Goal: Use online tool/utility: Utilize a website feature to perform a specific function

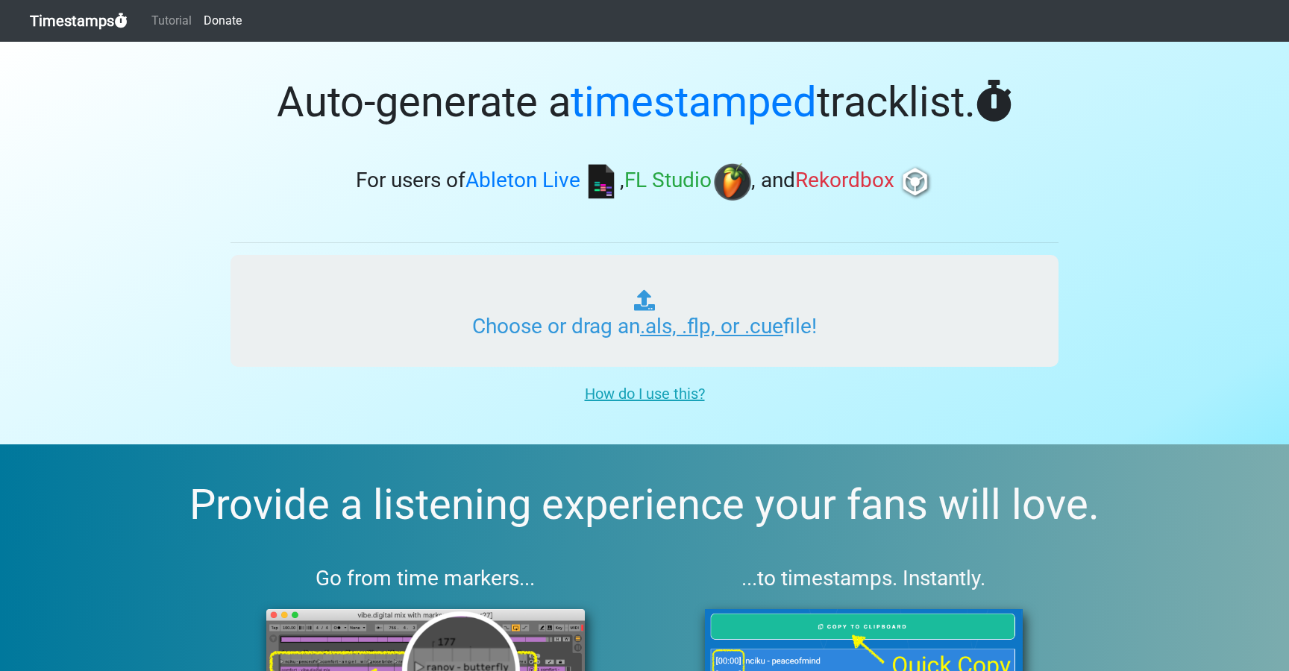
type input "C:\fakepath\ITM_XL_PLAYLIST_039_LUCID__CHILL_HOUSE_250915.als"
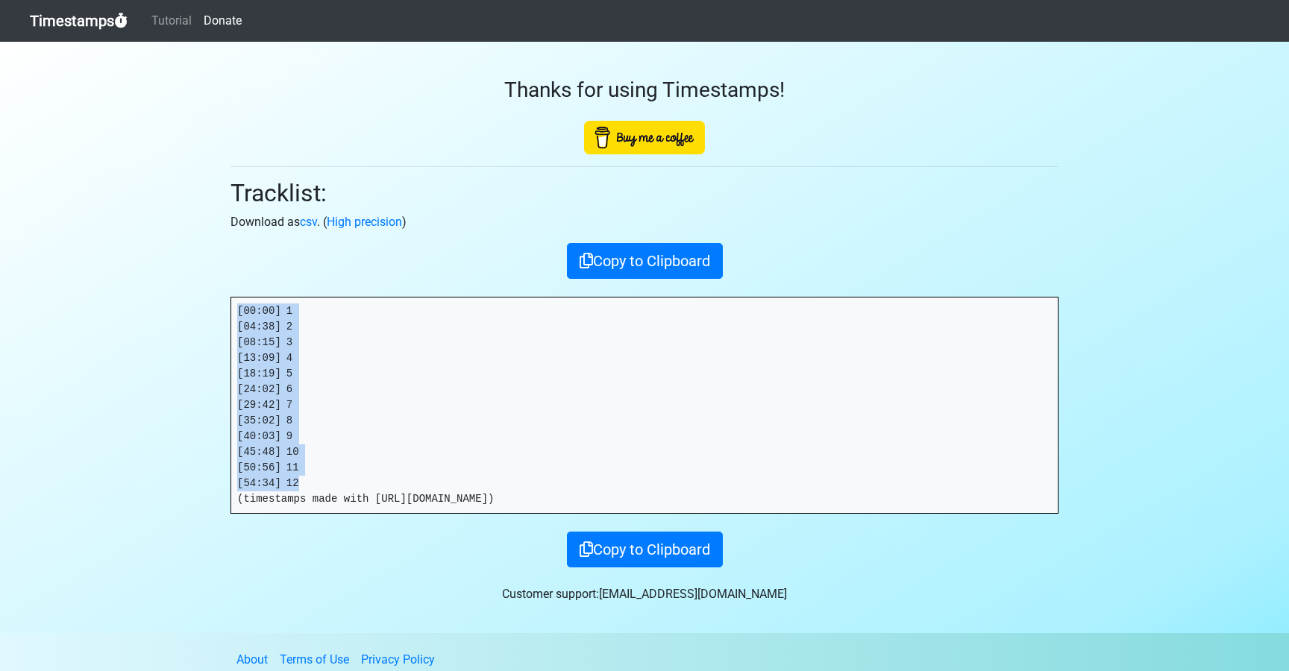
drag, startPoint x: 312, startPoint y: 486, endPoint x: 233, endPoint y: 313, distance: 189.6
click at [233, 313] on pre "[00:00] 1 [04:38] 2 [08:15] 3 [13:09] 4 [18:19] 5 [24:02] 6 [29:42] 7 [35:02] 8…" at bounding box center [644, 406] width 826 height 216
copy pre "[00:00] 1 [04:38] 2 [08:15] 3 [13:09] 4 [18:19] 5 [24:02] 6 [29:42] 7 [35:02] 8…"
click at [93, 23] on link "Timestamps" at bounding box center [79, 21] width 98 height 30
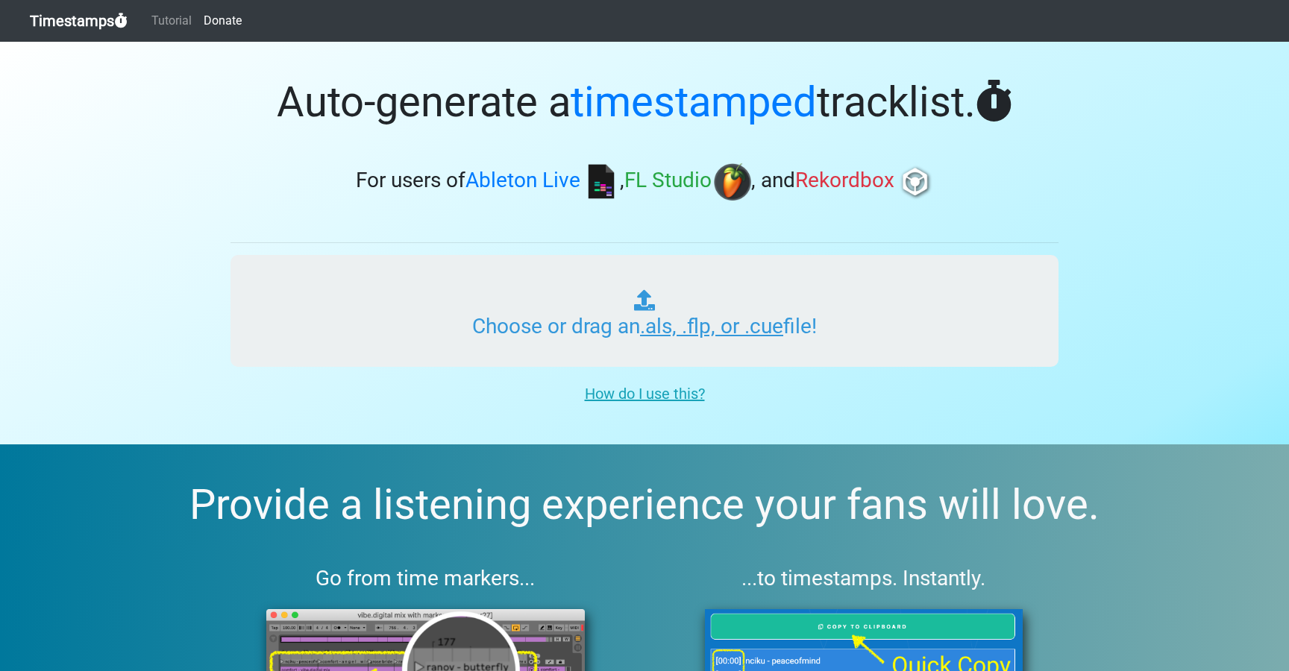
type input "C:\fakepath\ITM_XL_PLAYLIST_040_LUCID__CHILL_HOUSE_250915.als"
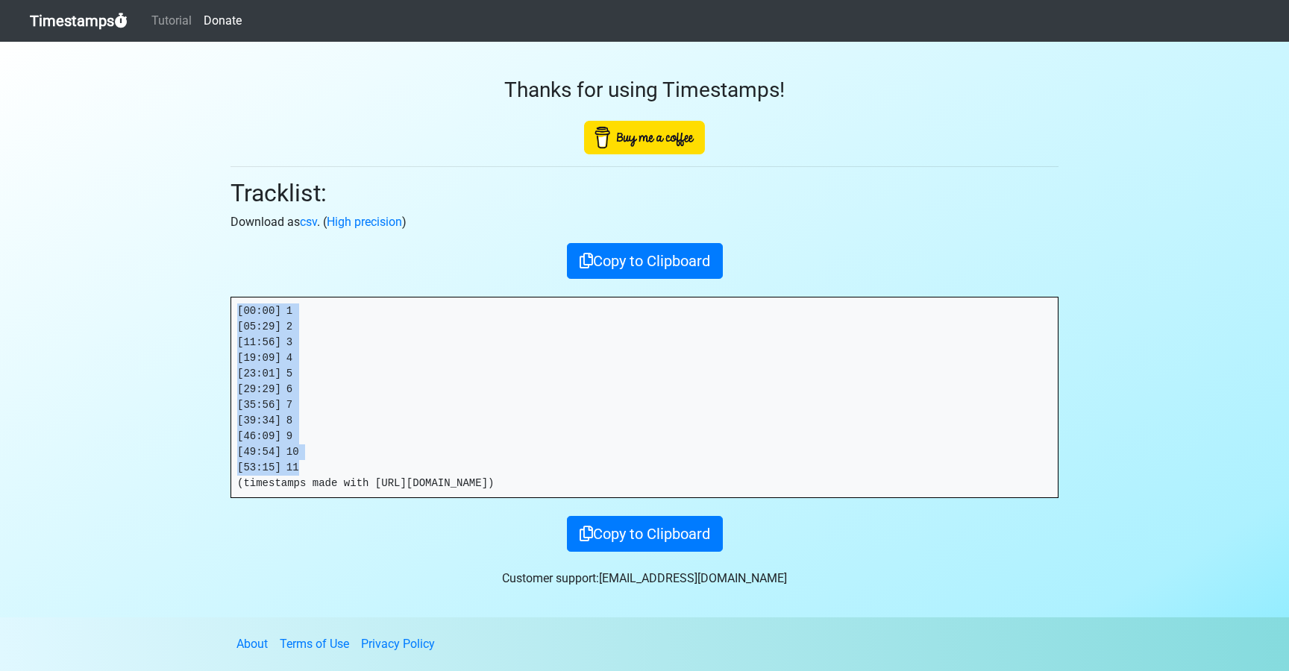
drag, startPoint x: 286, startPoint y: 458, endPoint x: 222, endPoint y: 308, distance: 163.4
click at [222, 308] on div "Thanks for using Timestamps! Tracklist: Download as csv . ( High precision ) Co…" at bounding box center [644, 297] width 850 height 510
copy pre "[00:00] 1 [05:29] 2 [11:56] 3 [19:09] 4 [23:01] 5 [29:29] 6 [35:56] 7 [39:34] 8…"
